Goal: Navigation & Orientation: Go to known website

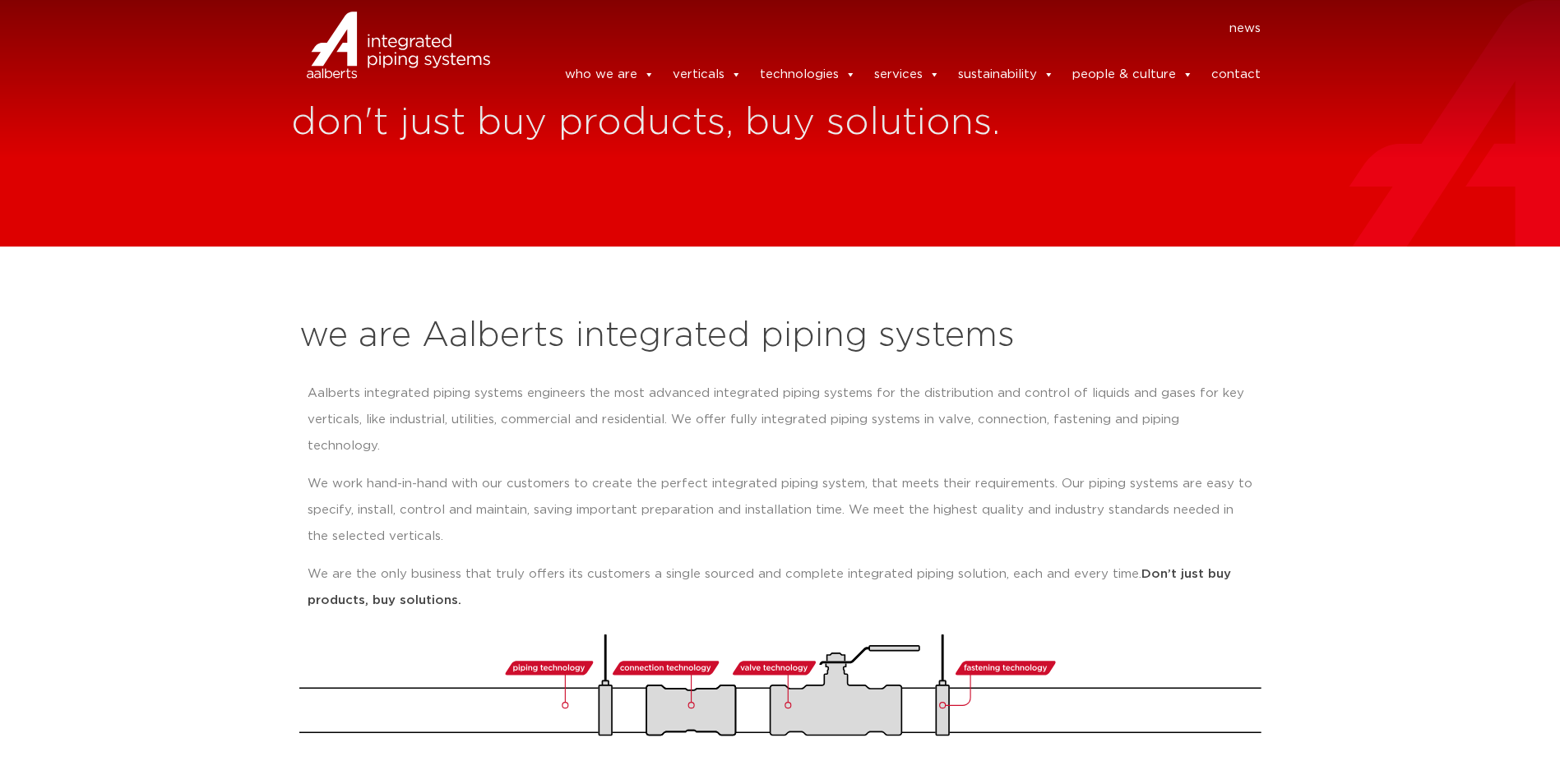
click at [895, 481] on p "We work hand-in-hand with our customers to create the perfect integrated piping…" at bounding box center [780, 510] width 946 height 79
click at [749, 471] on p "We work hand-in-hand with our customers to create the perfect integrated piping…" at bounding box center [780, 510] width 946 height 79
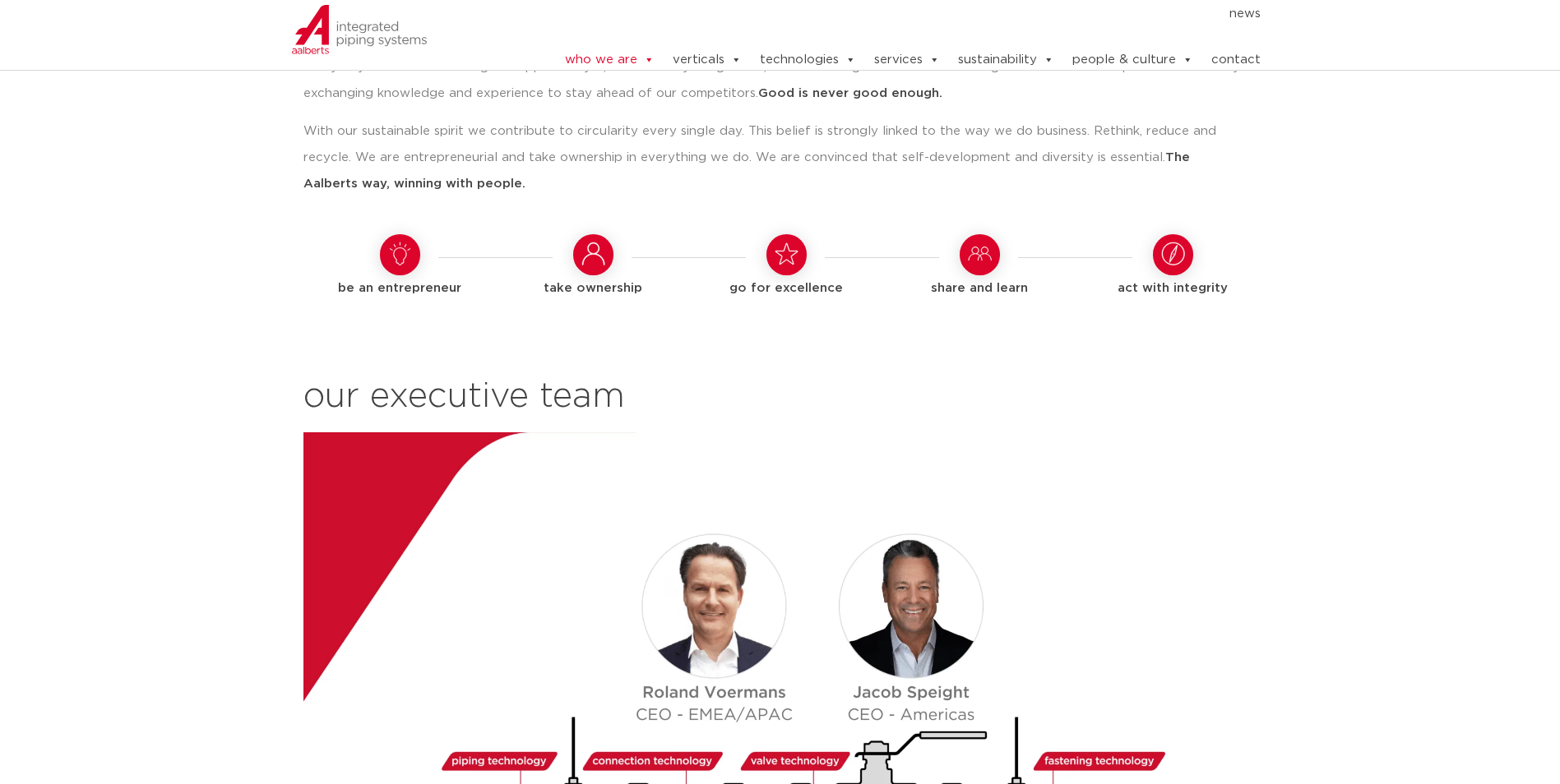
scroll to position [1479, 0]
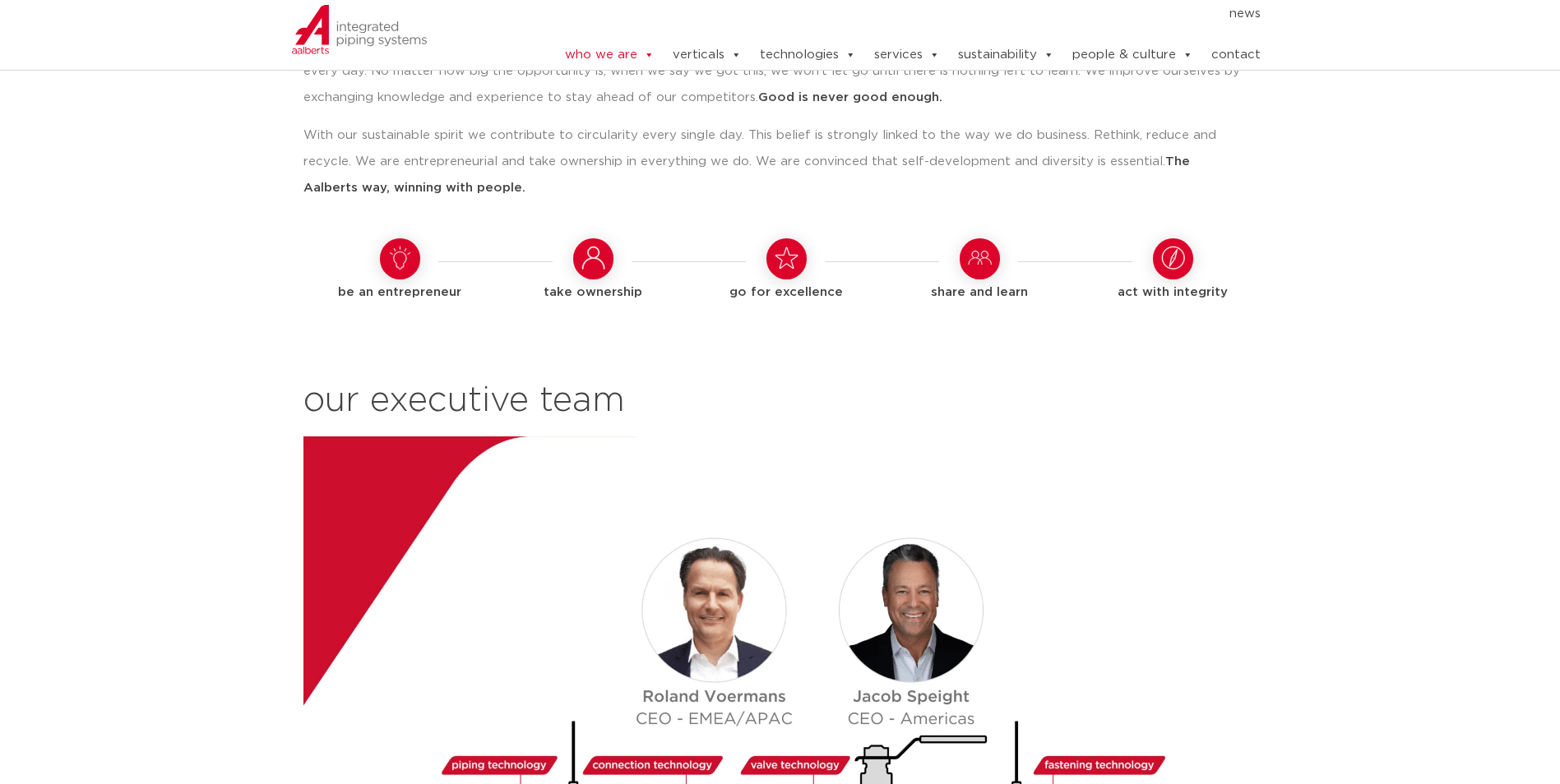
click at [1254, 22] on link "news" at bounding box center [1244, 13] width 31 height 16
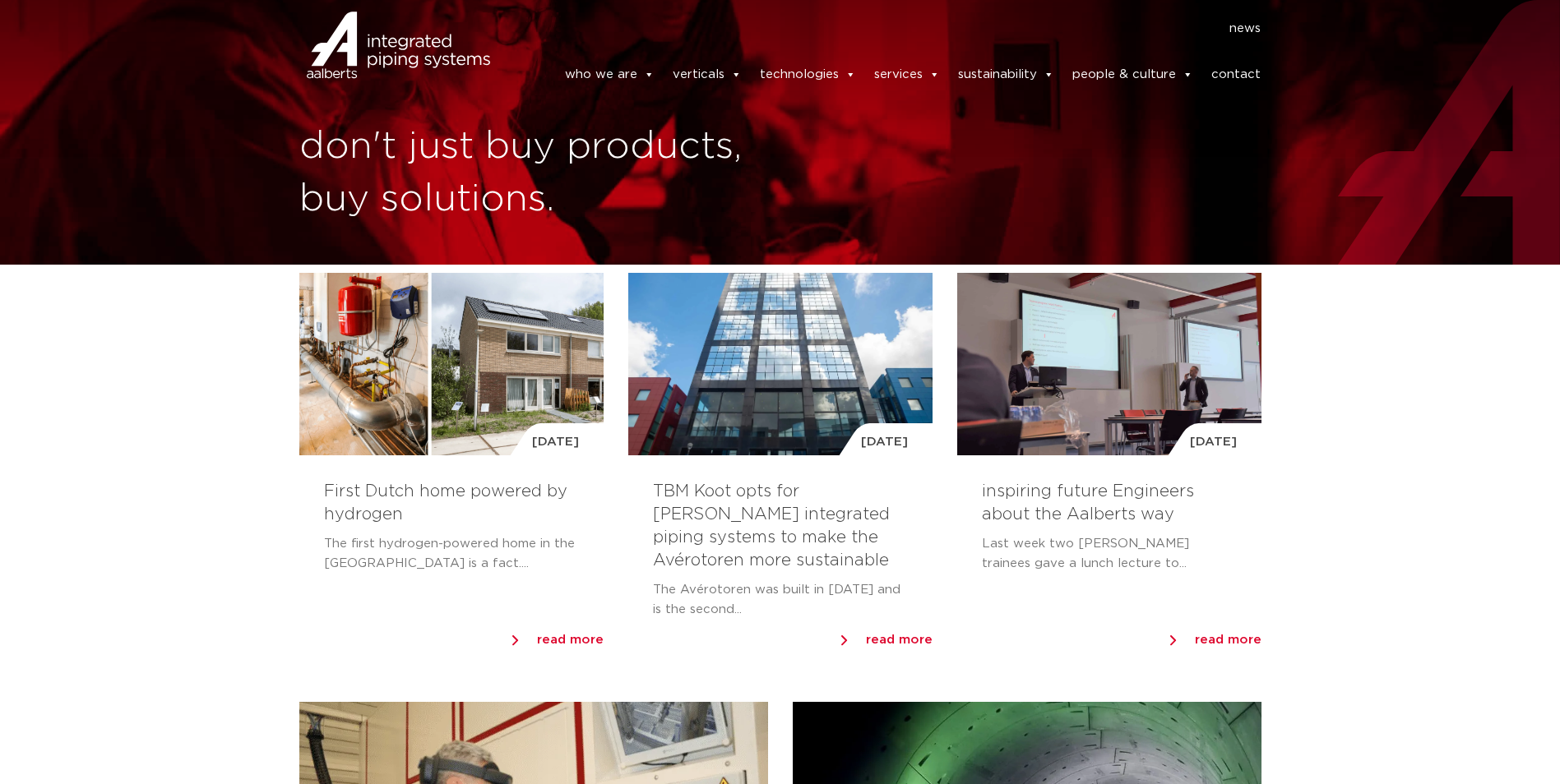
click at [1247, 67] on link "contact" at bounding box center [1236, 74] width 50 height 32
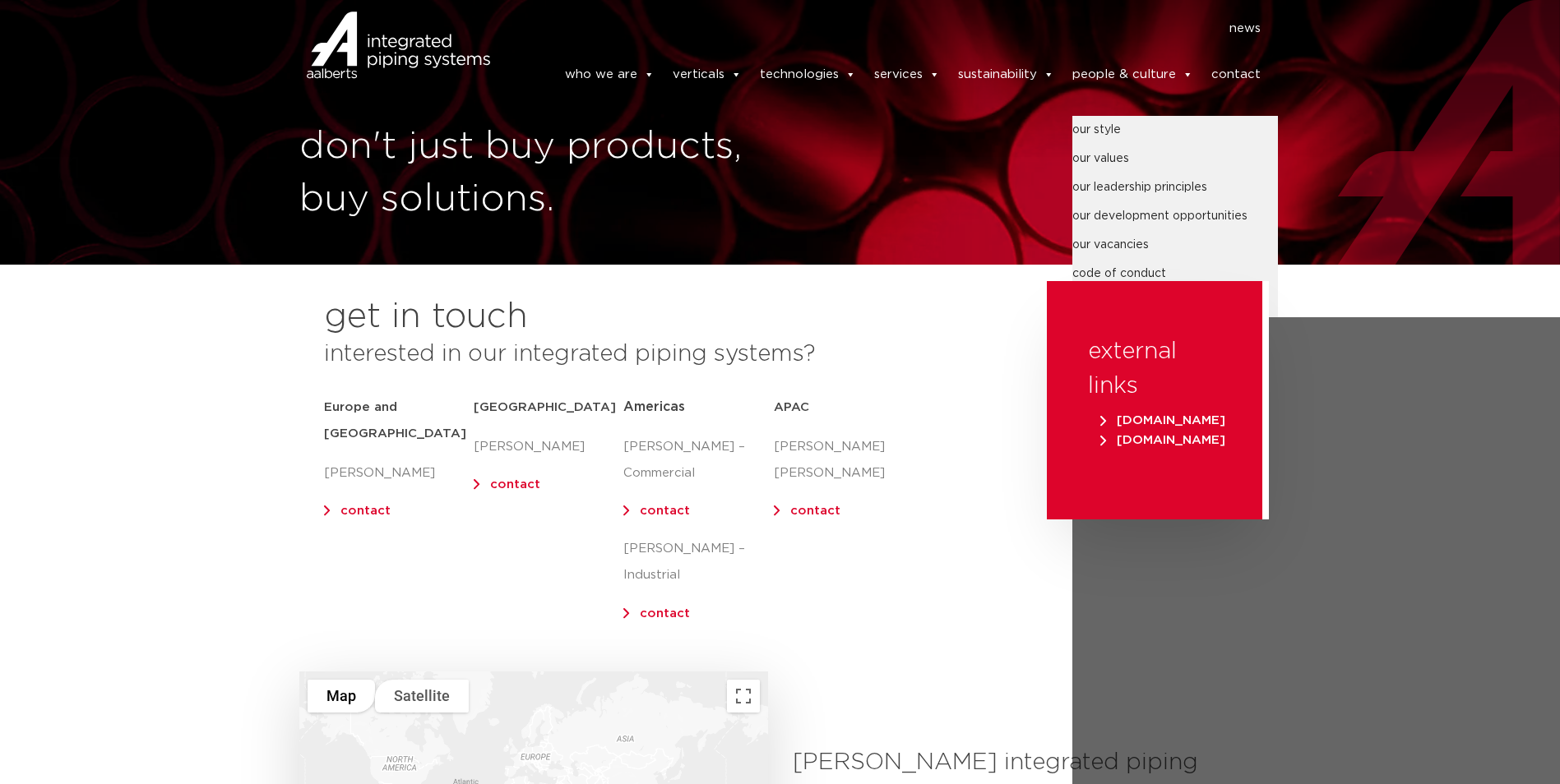
click at [1143, 73] on link "people & culture" at bounding box center [1133, 74] width 121 height 32
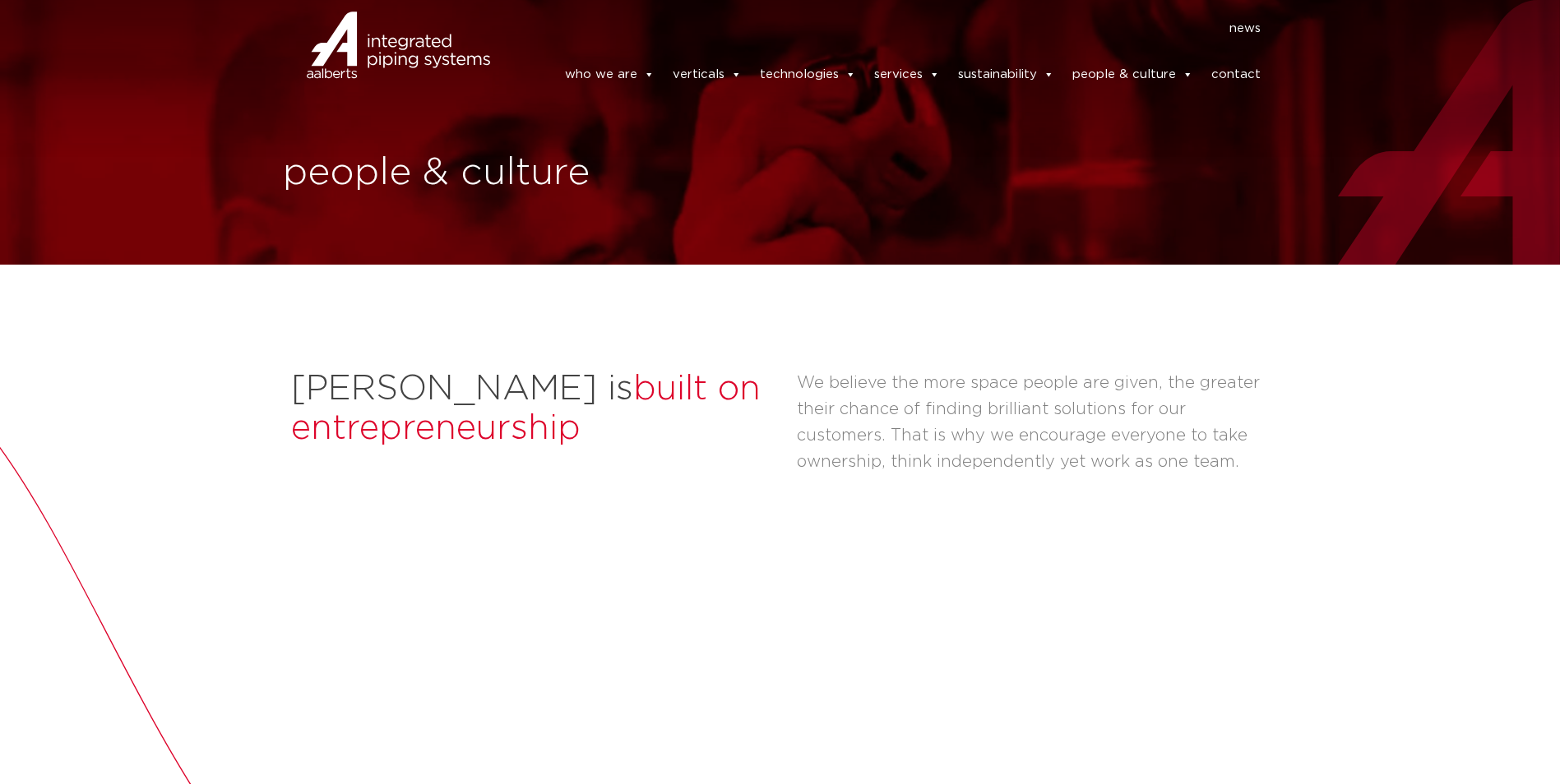
click at [337, 48] on img at bounding box center [359, 67] width 136 height 50
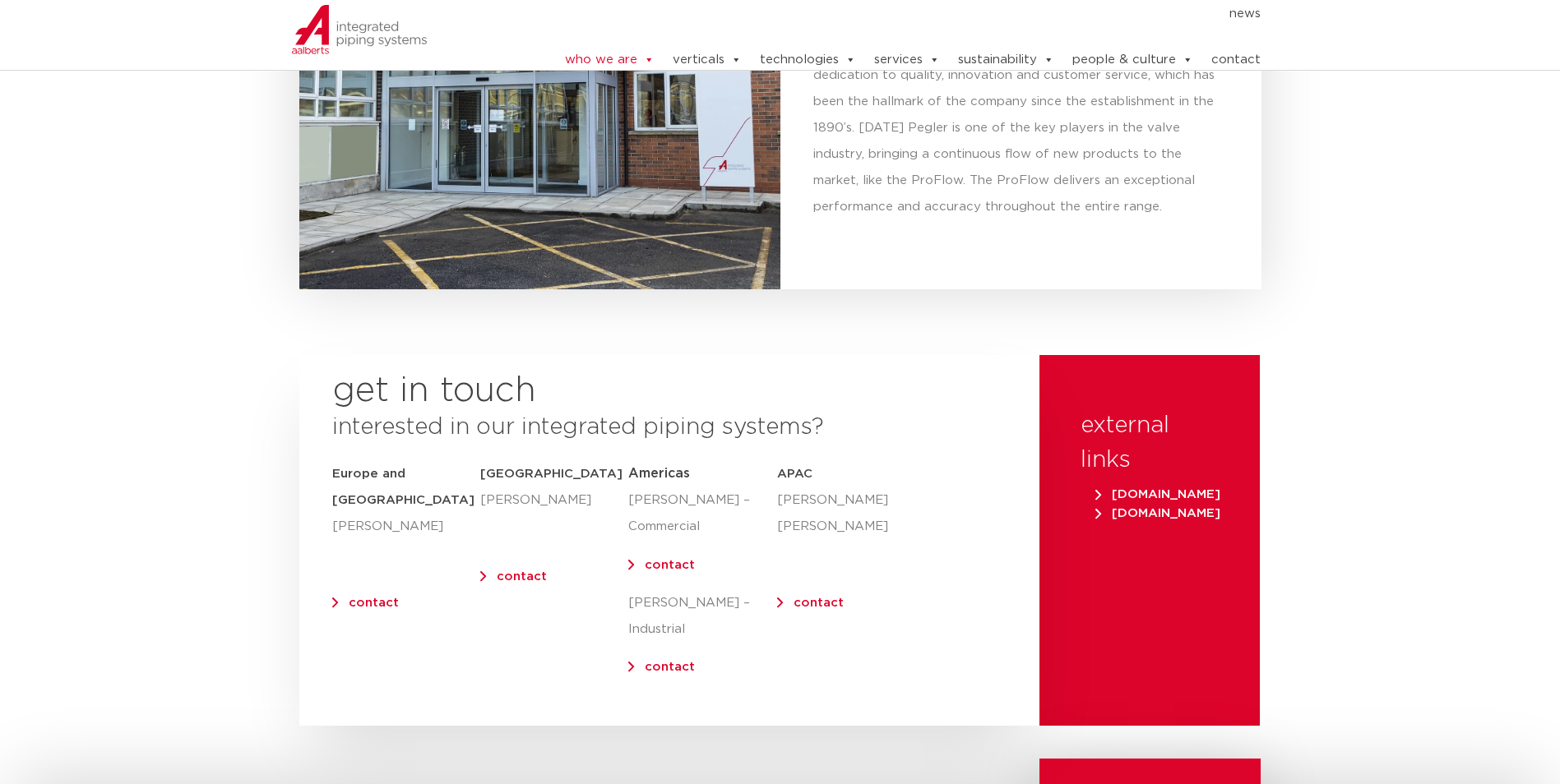
scroll to position [6411, 0]
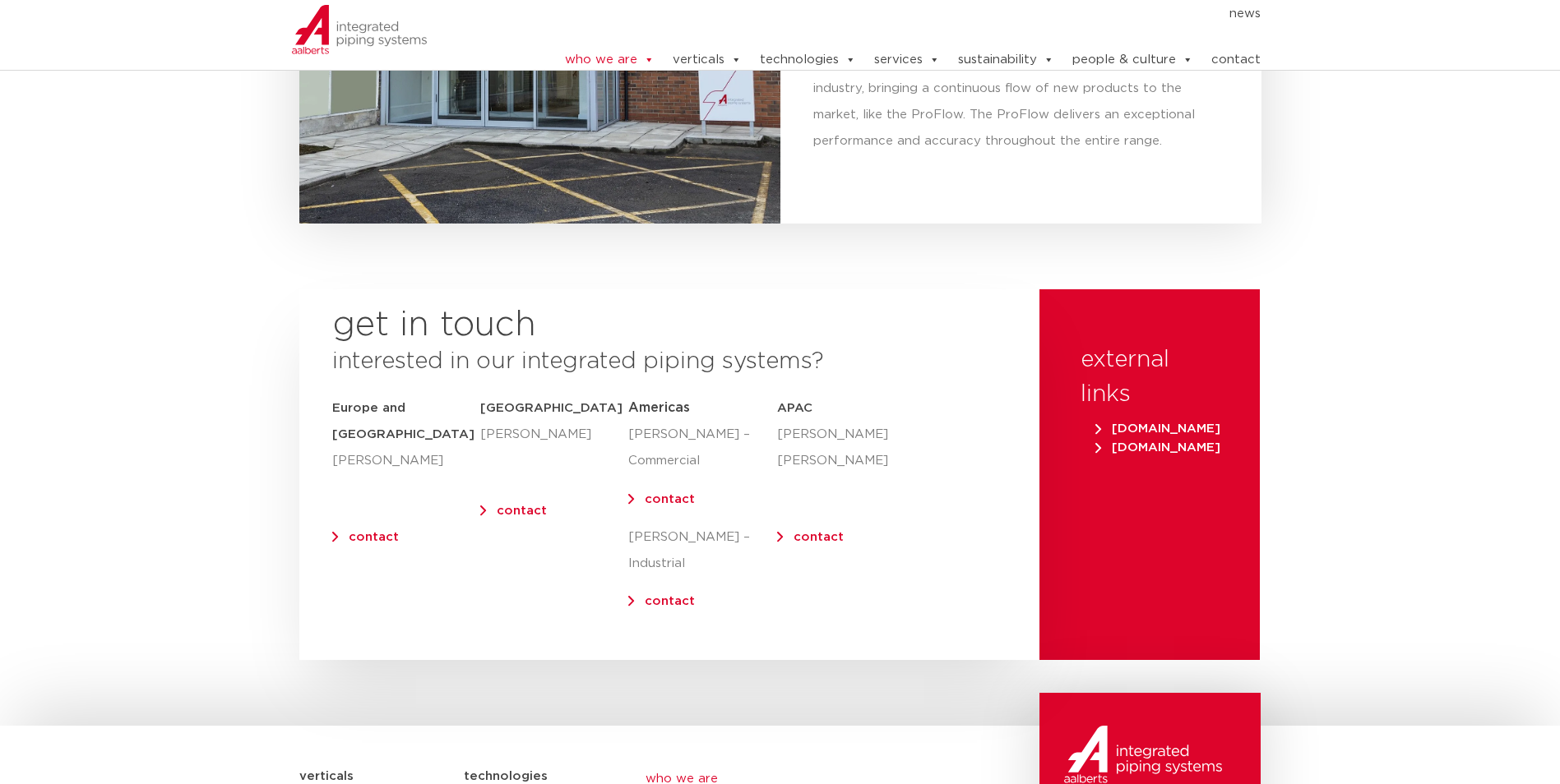
click at [670, 493] on link "contact" at bounding box center [670, 499] width 51 height 12
click at [1128, 289] on div "external links [DOMAIN_NAME] [DOMAIN_NAME]" at bounding box center [1149, 474] width 220 height 371
drag, startPoint x: 1170, startPoint y: 401, endPoint x: 1056, endPoint y: 508, distance: 156.3
click at [1056, 506] on div "external links [DOMAIN_NAME] [DOMAIN_NAME]" at bounding box center [1149, 474] width 220 height 371
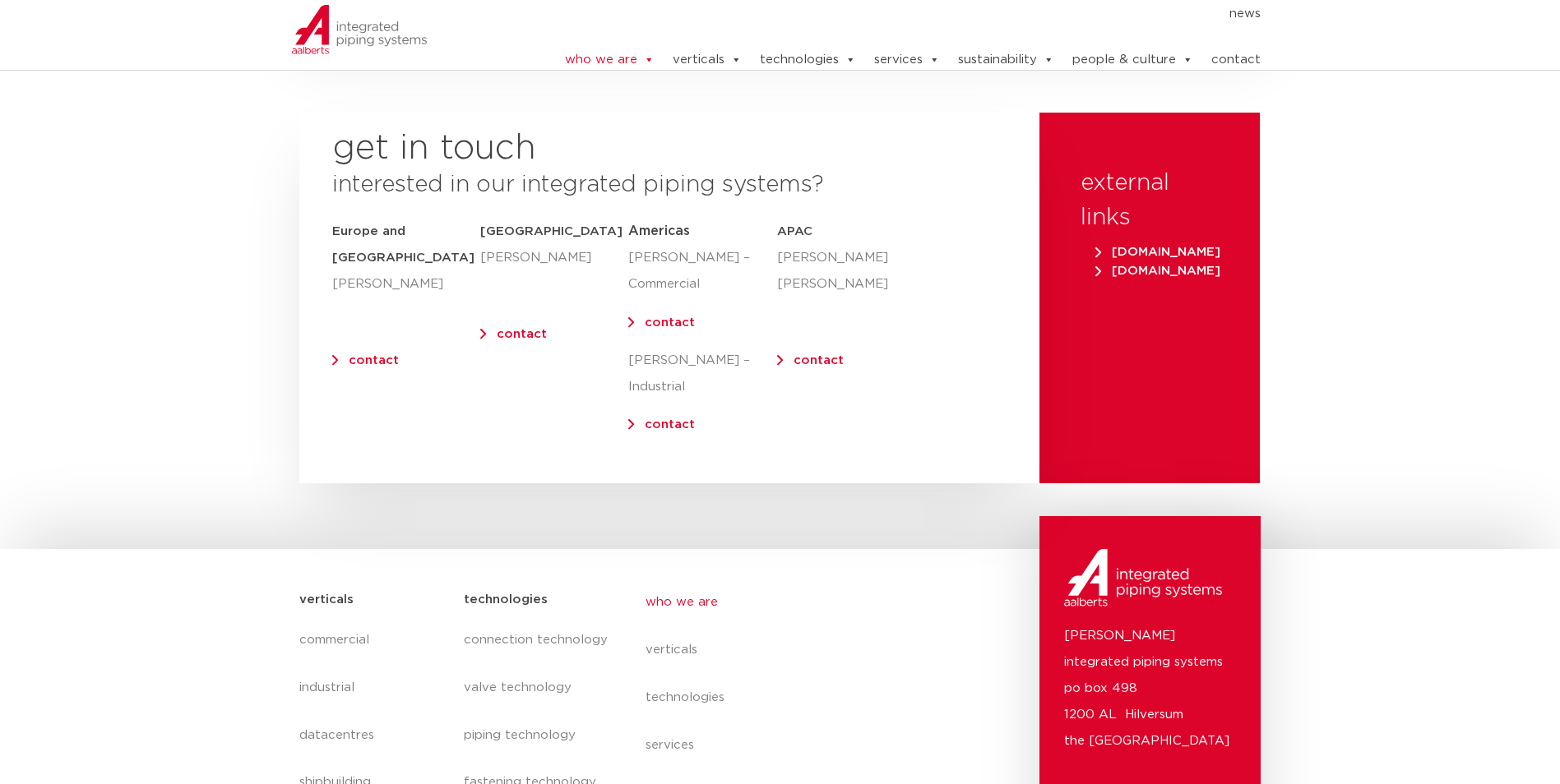
scroll to position [6519, 0]
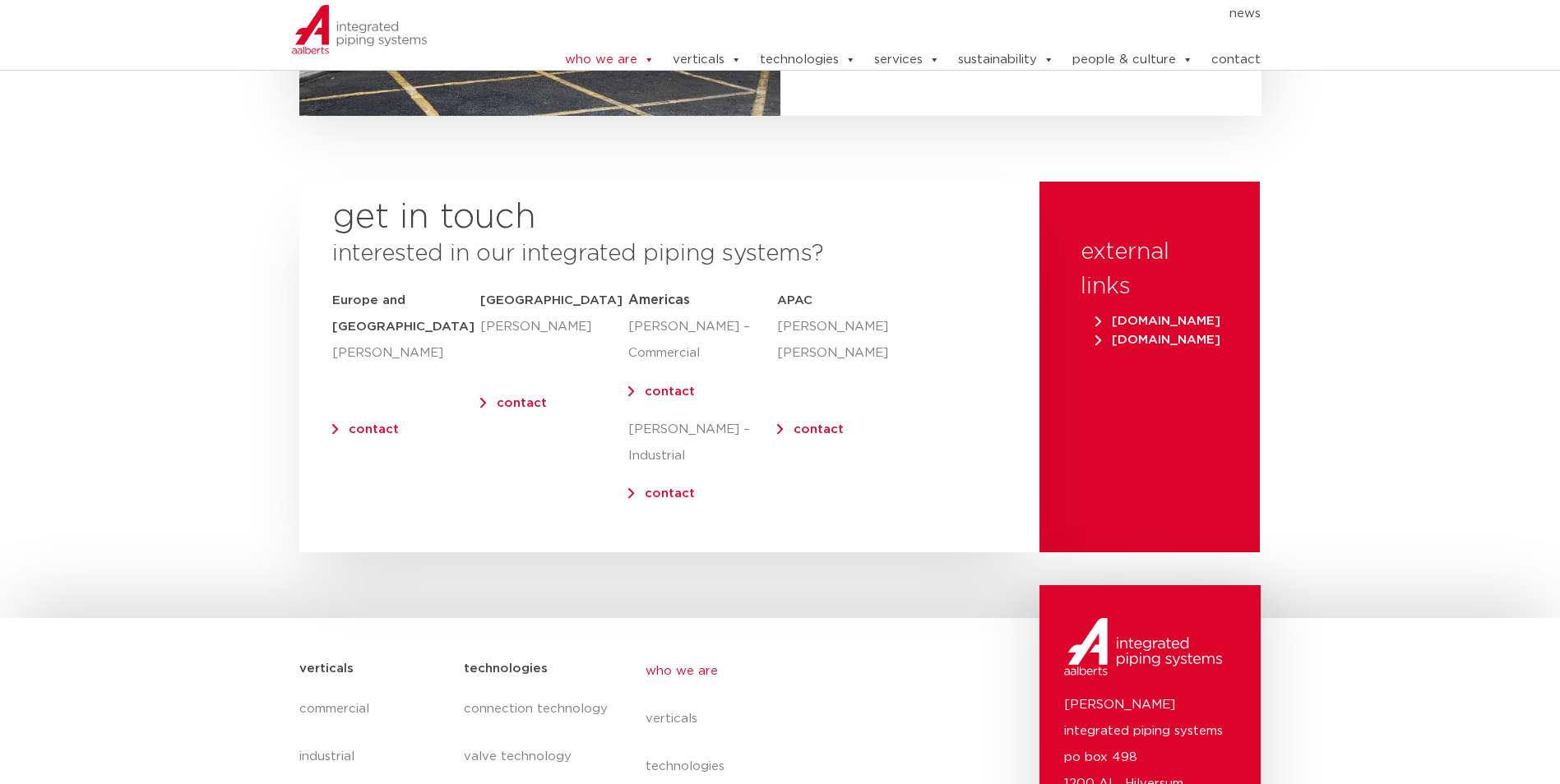
click at [1152, 315] on span "[DOMAIN_NAME]" at bounding box center [1157, 320] width 125 height 12
